Goal: Task Accomplishment & Management: Manage account settings

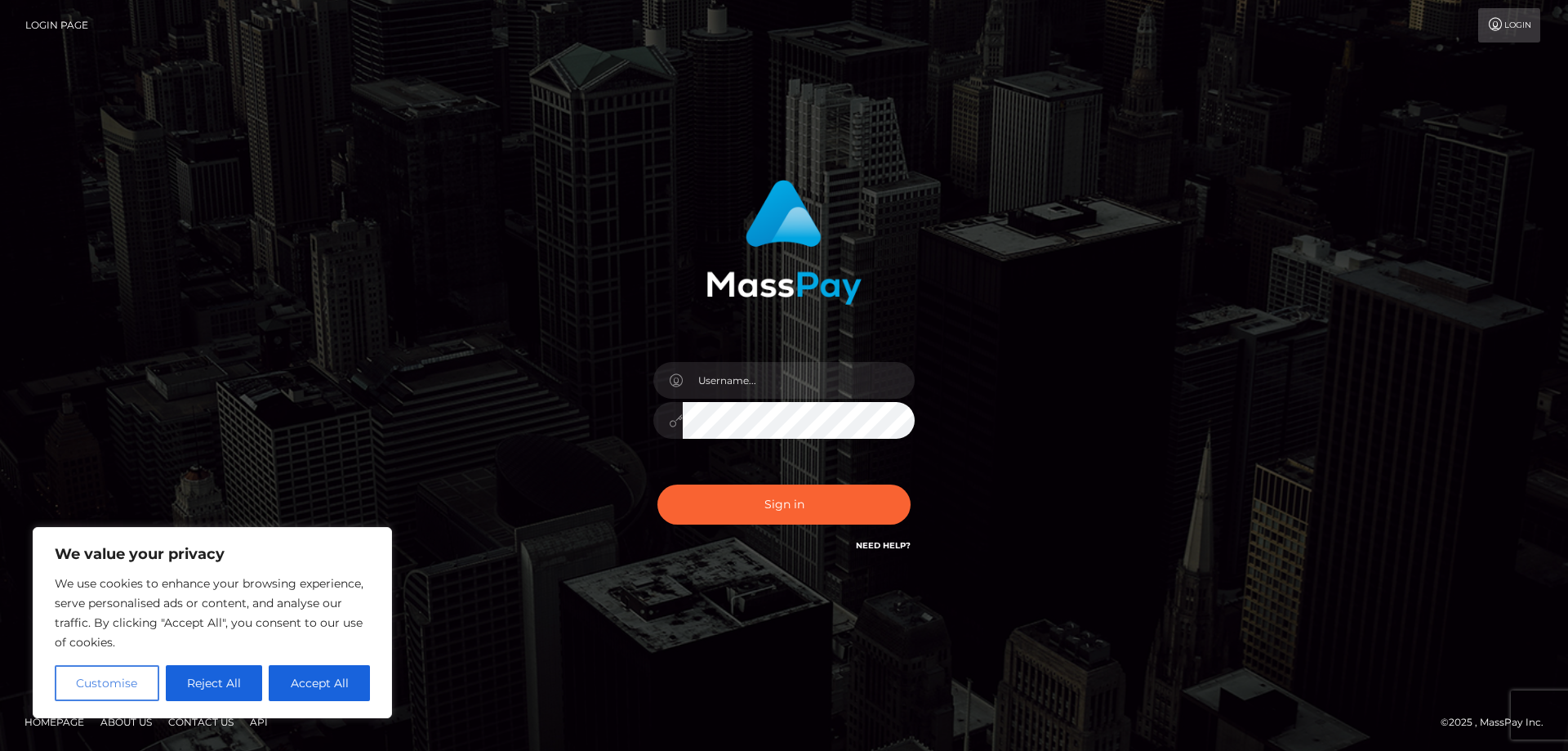
click at [107, 687] on button "Customise" at bounding box center [107, 683] width 105 height 36
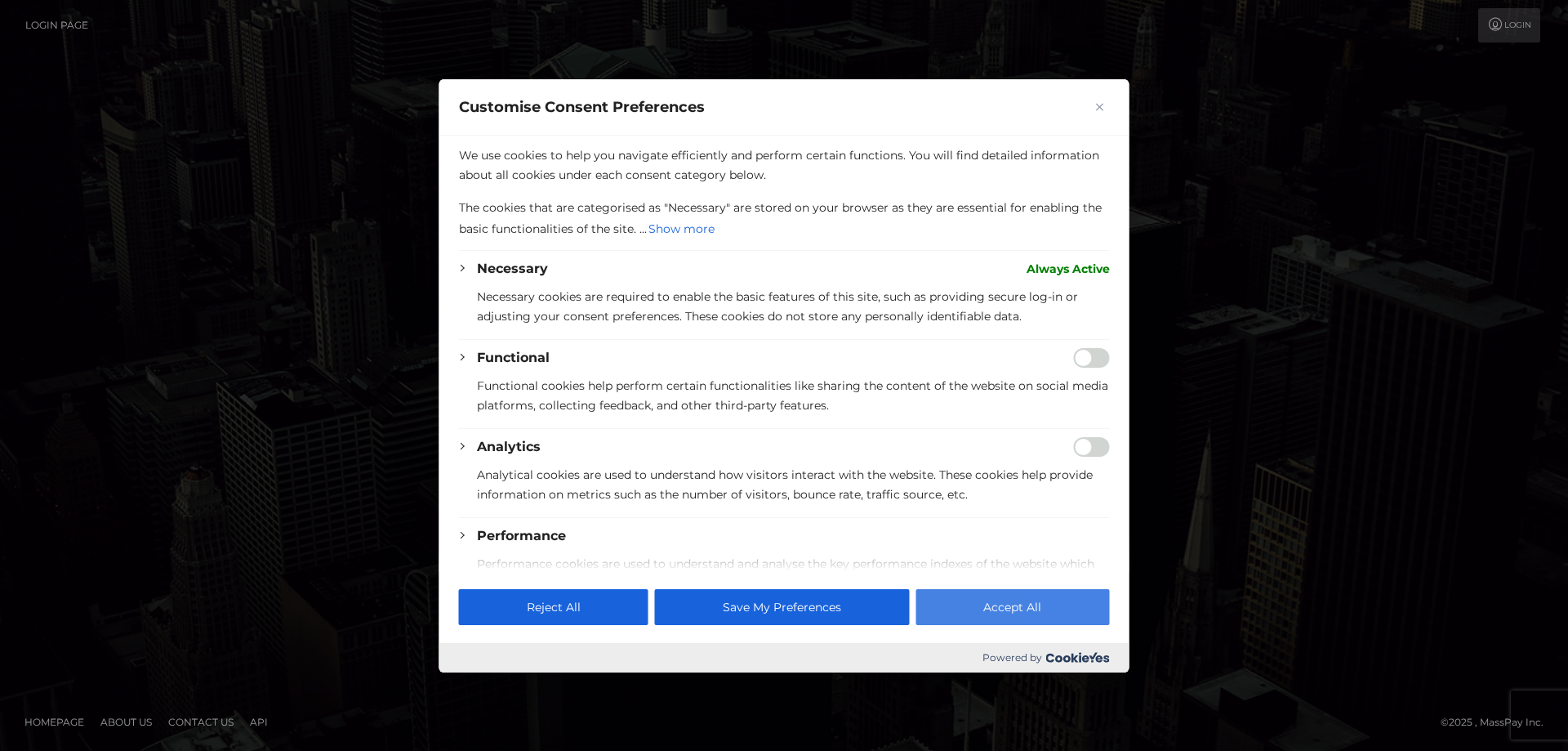
click at [1106, 612] on button "Accept All" at bounding box center [1012, 606] width 193 height 36
checkbox input "true"
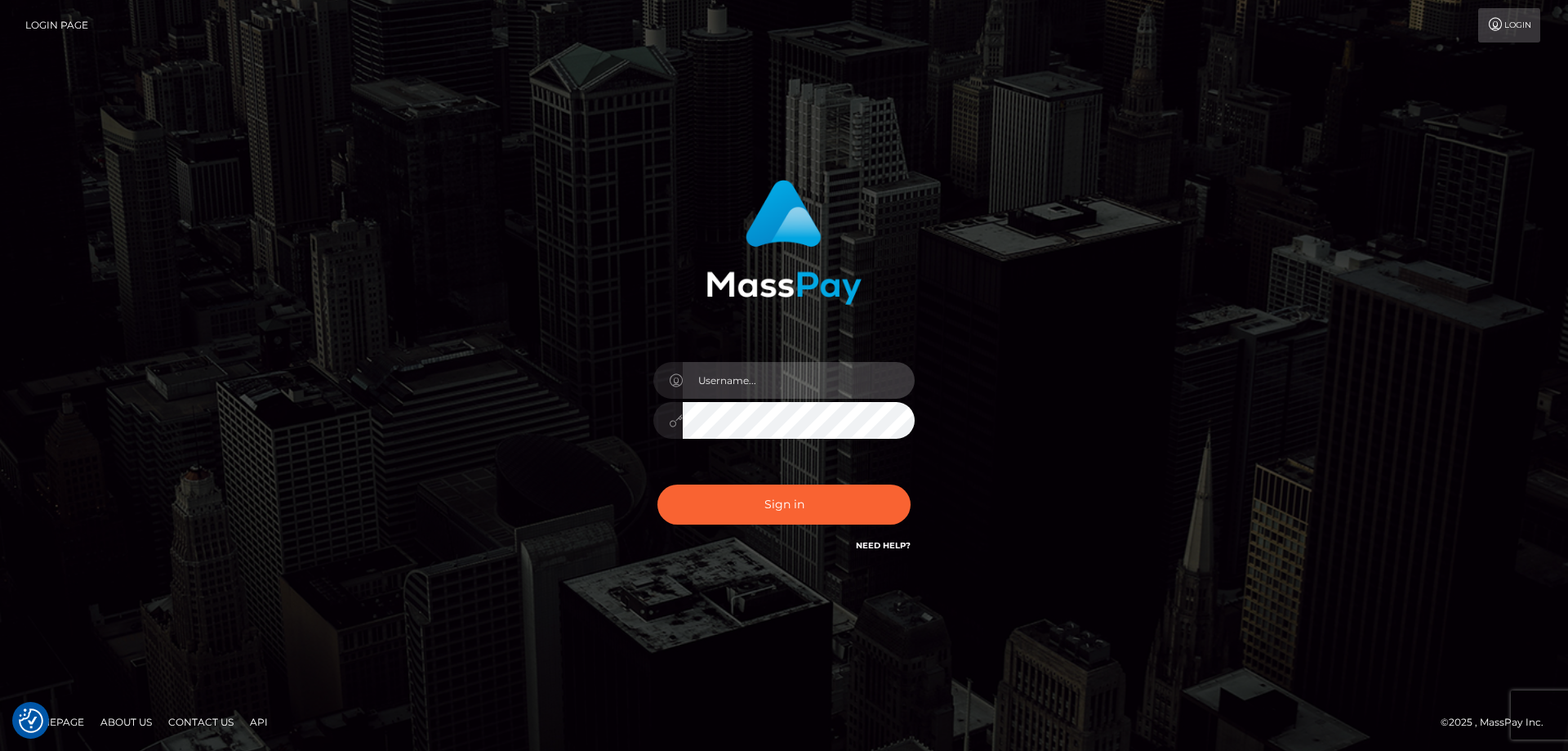
click at [729, 373] on input "text" at bounding box center [799, 379] width 232 height 36
click at [728, 386] on input "DorisMacias" at bounding box center [799, 379] width 232 height 36
type input "[PERSON_NAME]"
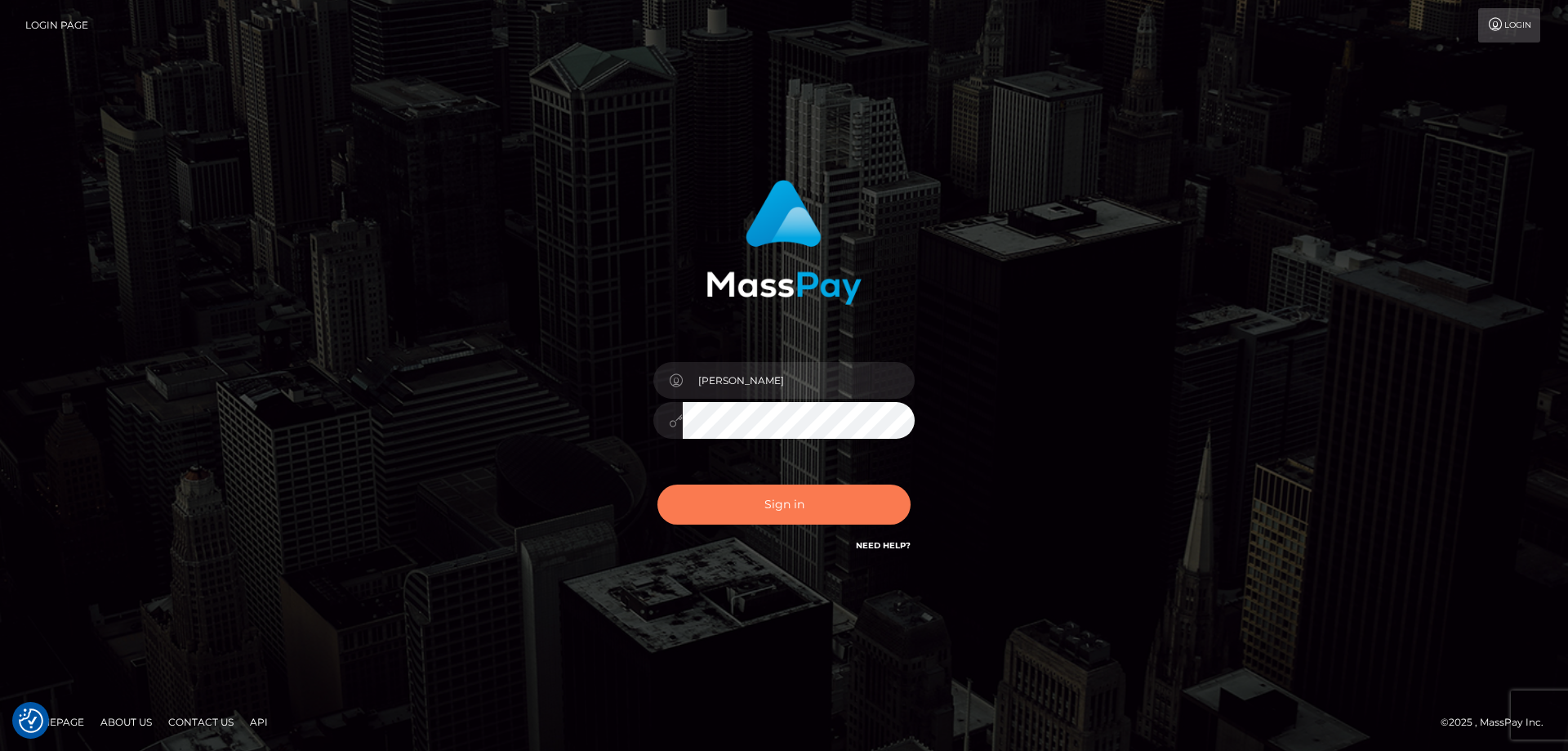
click at [769, 512] on button "Sign in" at bounding box center [784, 504] width 254 height 40
type input "Doris_Macias"
click at [816, 512] on button "Sign in" at bounding box center [784, 504] width 254 height 40
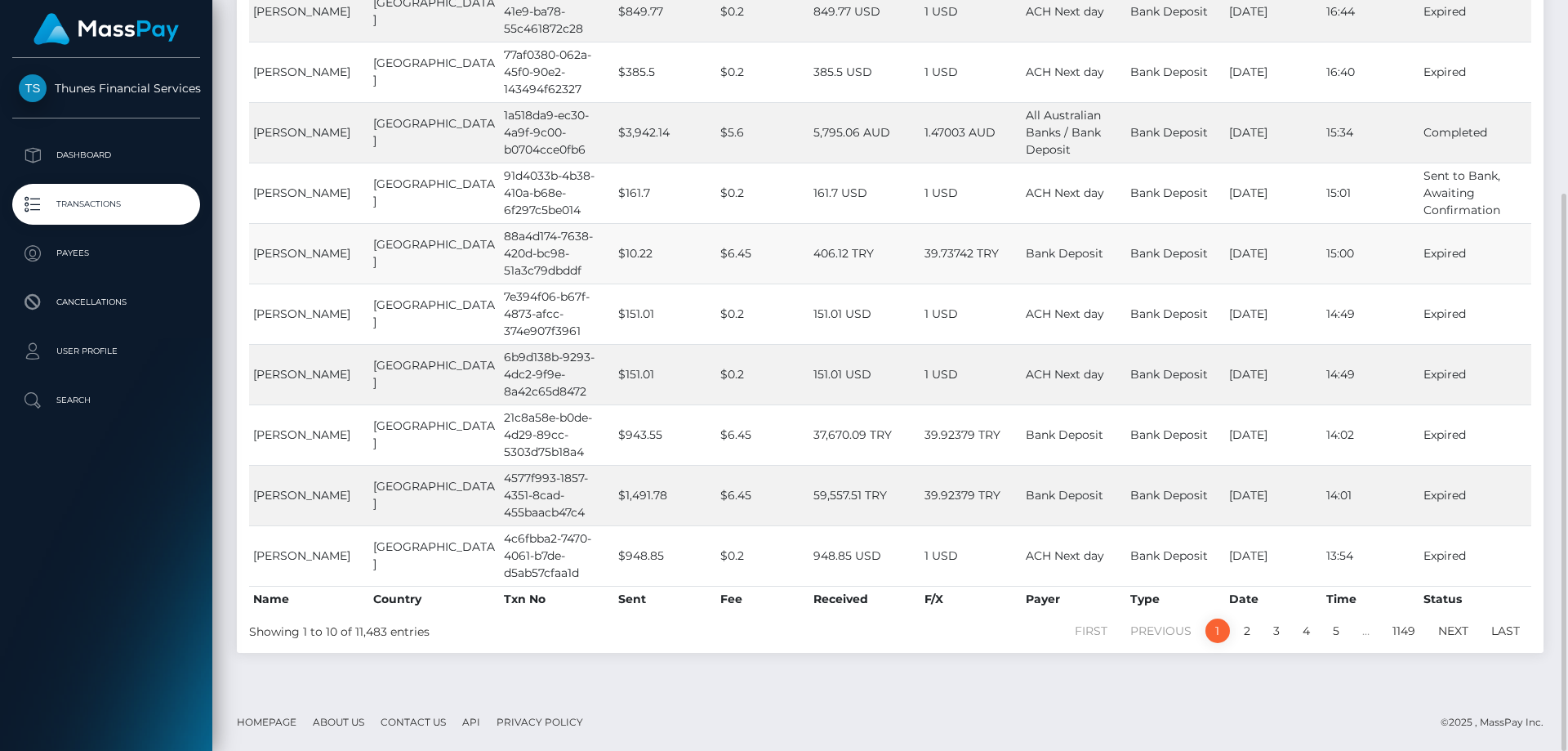
scroll to position [178, 0]
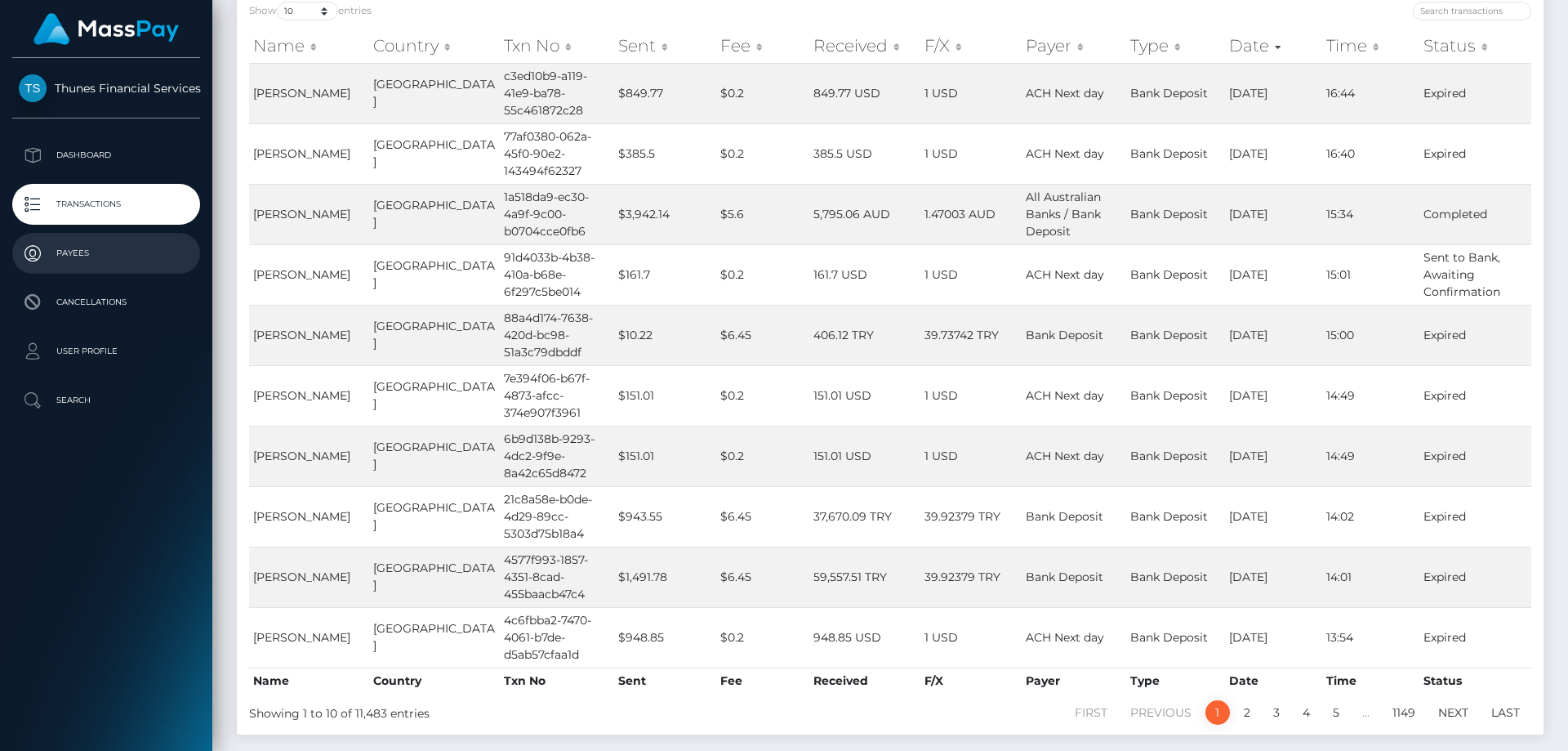
click at [86, 253] on p "Payees" at bounding box center [105, 254] width 175 height 25
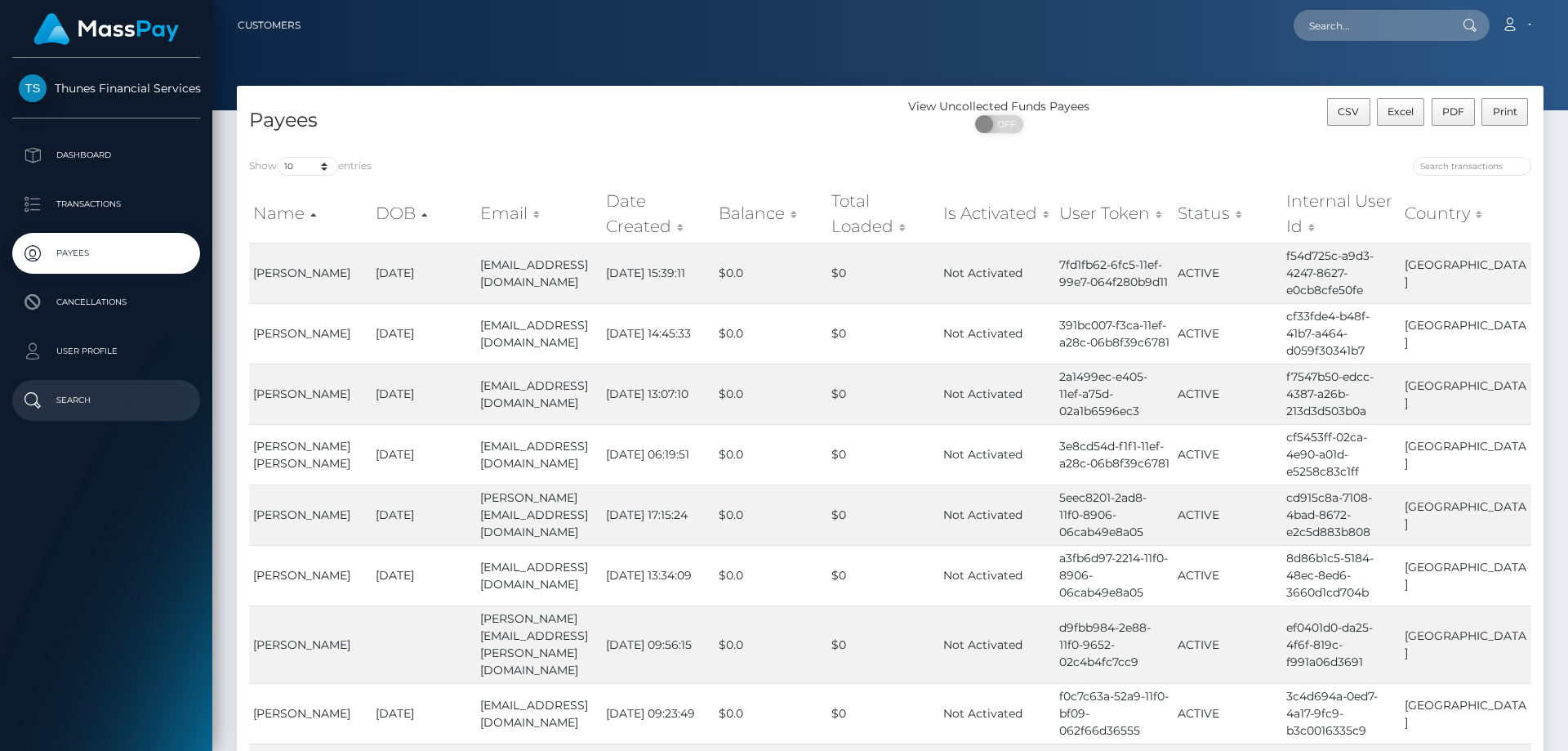
click at [82, 386] on link "Search" at bounding box center [106, 400] width 188 height 41
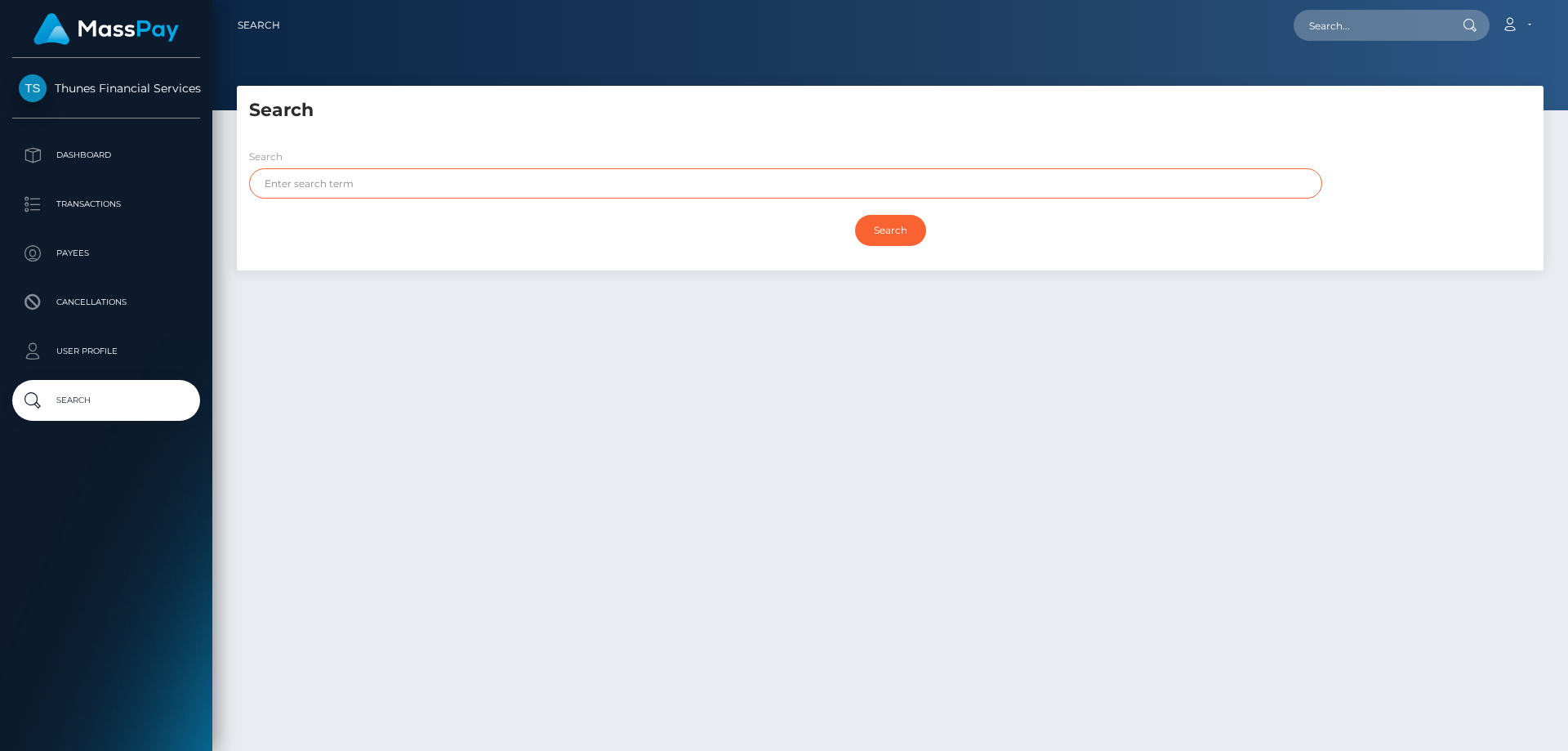
click at [292, 175] on input "text" at bounding box center [785, 184] width 1073 height 30
click at [104, 156] on p "Dashboard" at bounding box center [105, 155] width 175 height 25
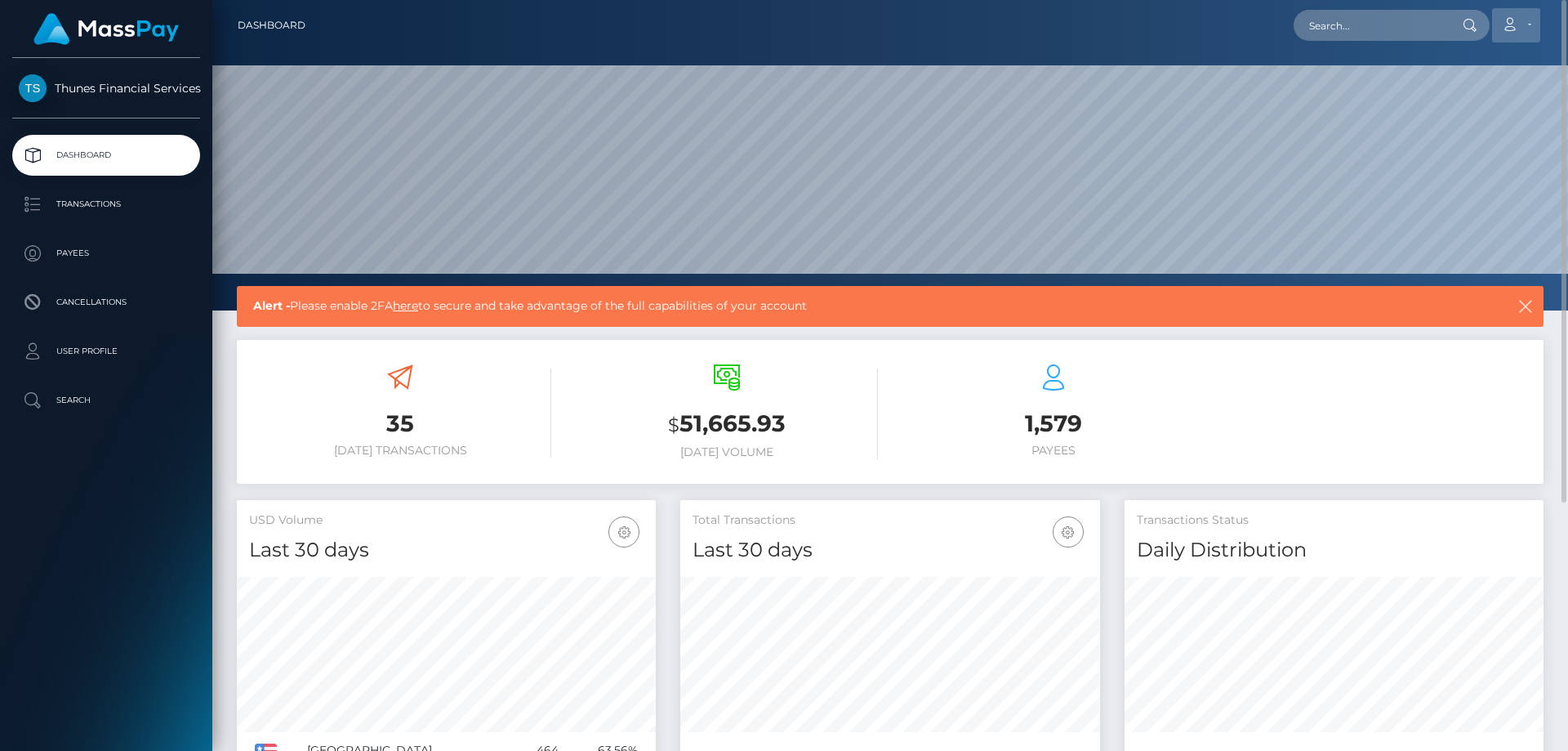
click at [1526, 29] on link "Account" at bounding box center [1516, 25] width 48 height 35
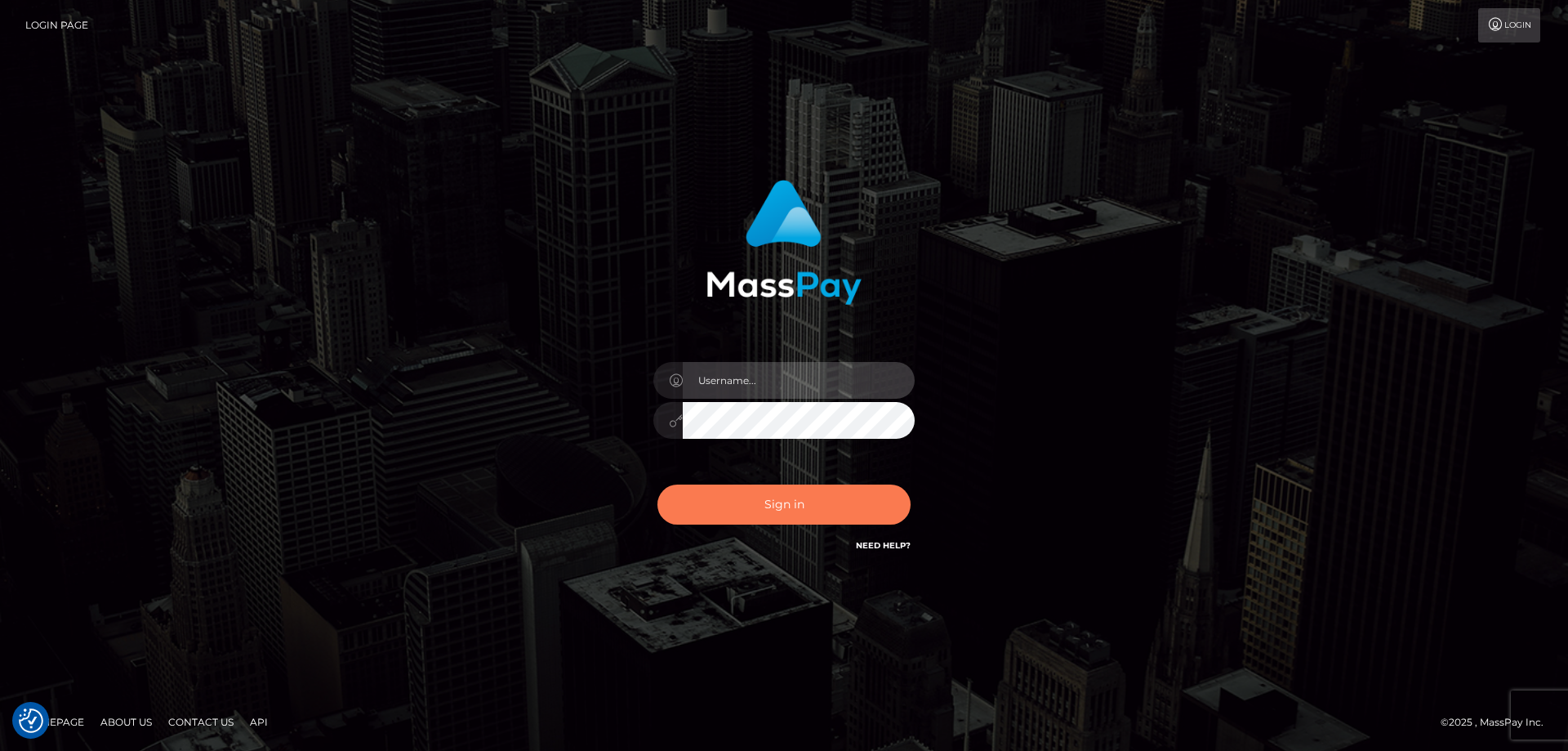
type input "[PERSON_NAME]"
click at [816, 507] on button "Sign in" at bounding box center [784, 504] width 254 height 40
type input "[PERSON_NAME]"
click at [780, 510] on button "Sign in" at bounding box center [784, 504] width 254 height 40
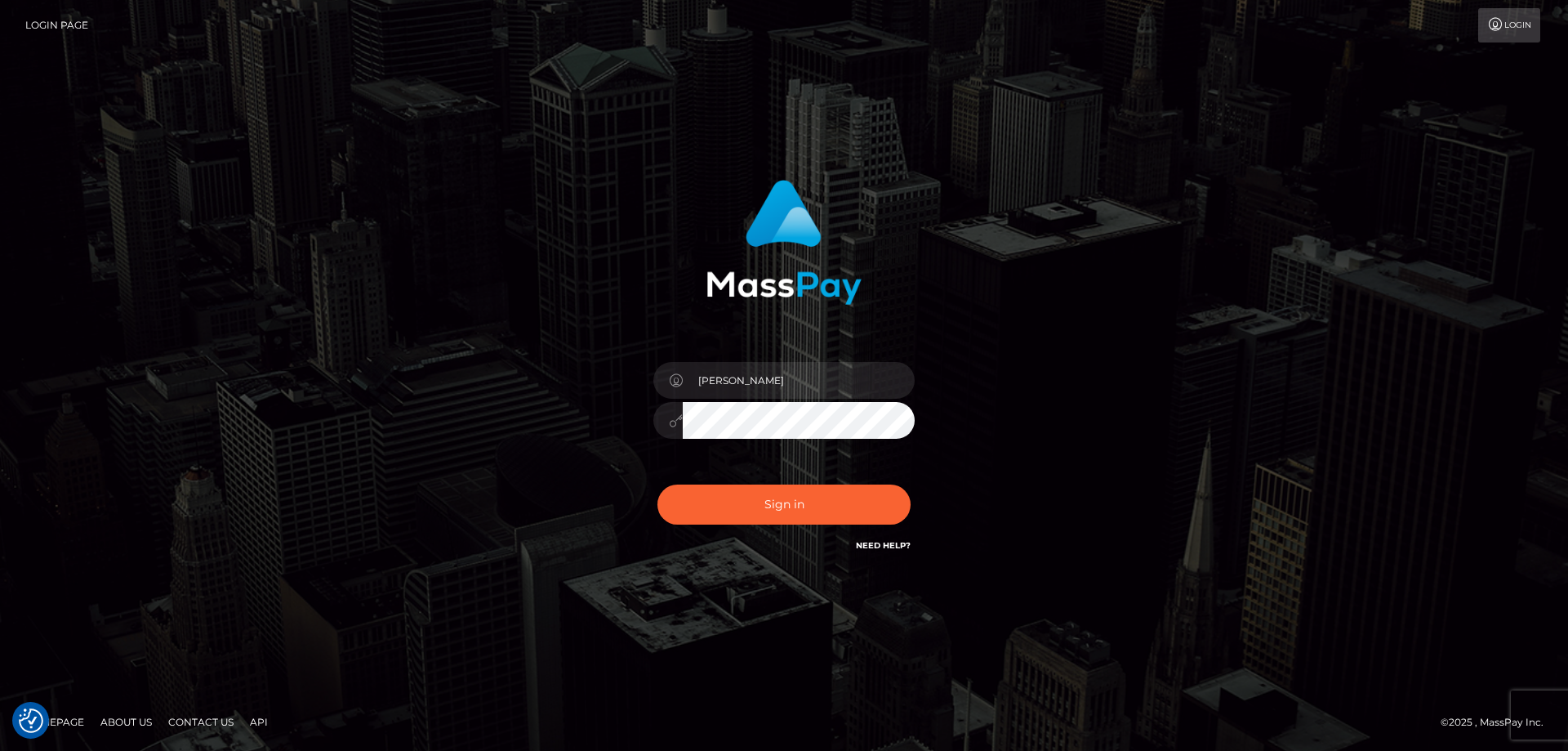
click at [1092, 365] on div "Doris_Macias Sign in" at bounding box center [784, 375] width 931 height 416
